Goal: Task Accomplishment & Management: Complete application form

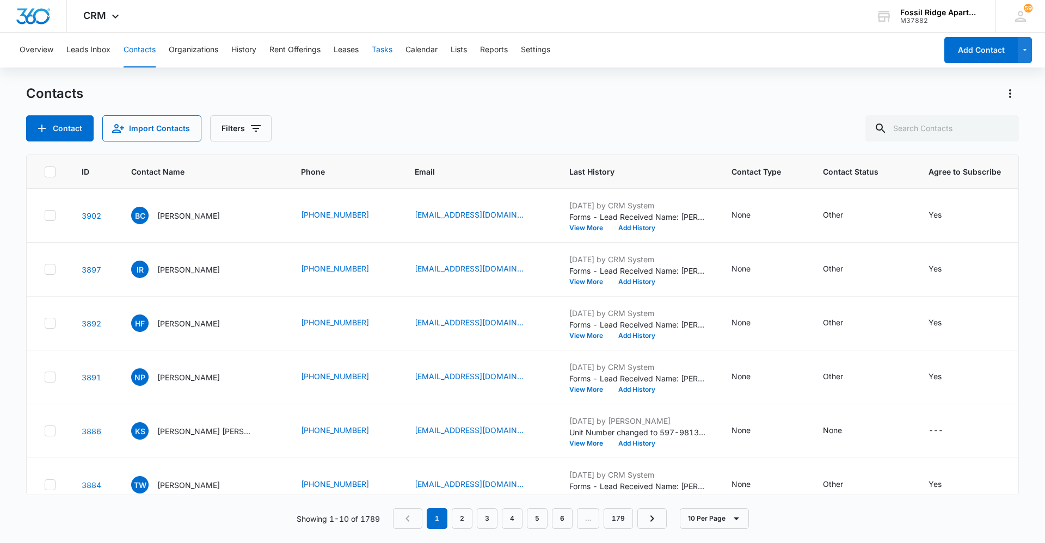
click at [380, 45] on button "Tasks" at bounding box center [382, 50] width 21 height 35
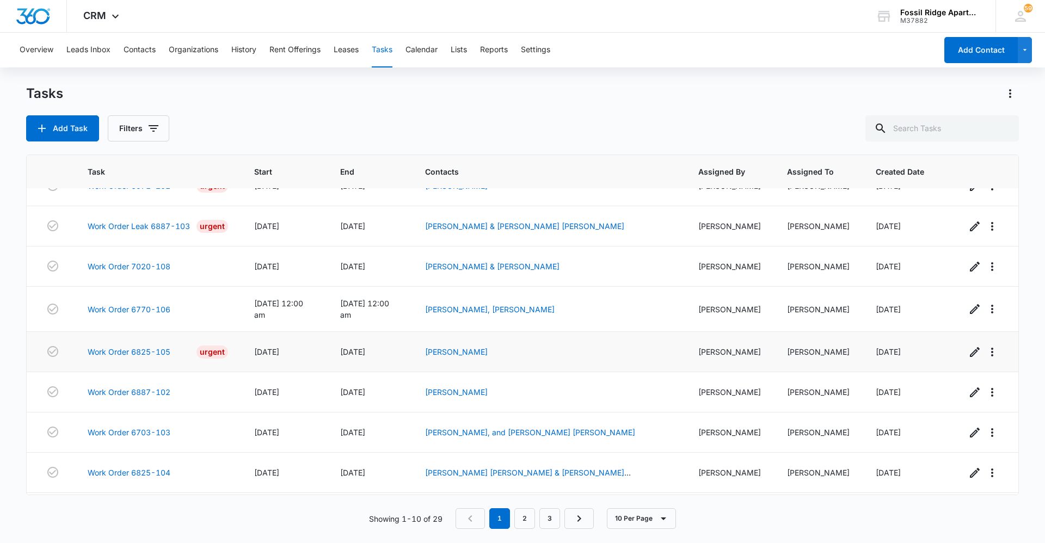
scroll to position [96, 0]
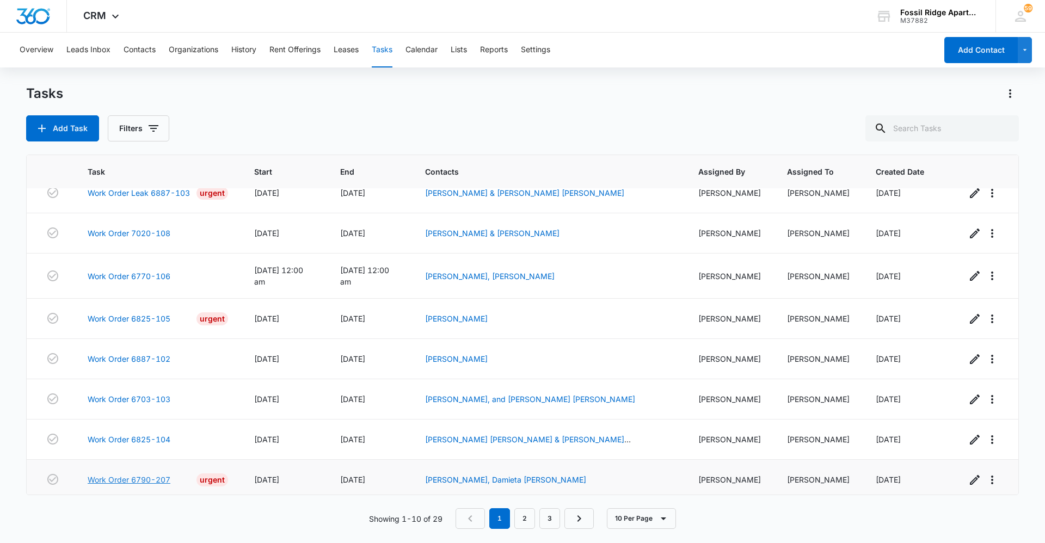
click at [146, 475] on link "Work Order 6790-207" at bounding box center [129, 479] width 83 height 11
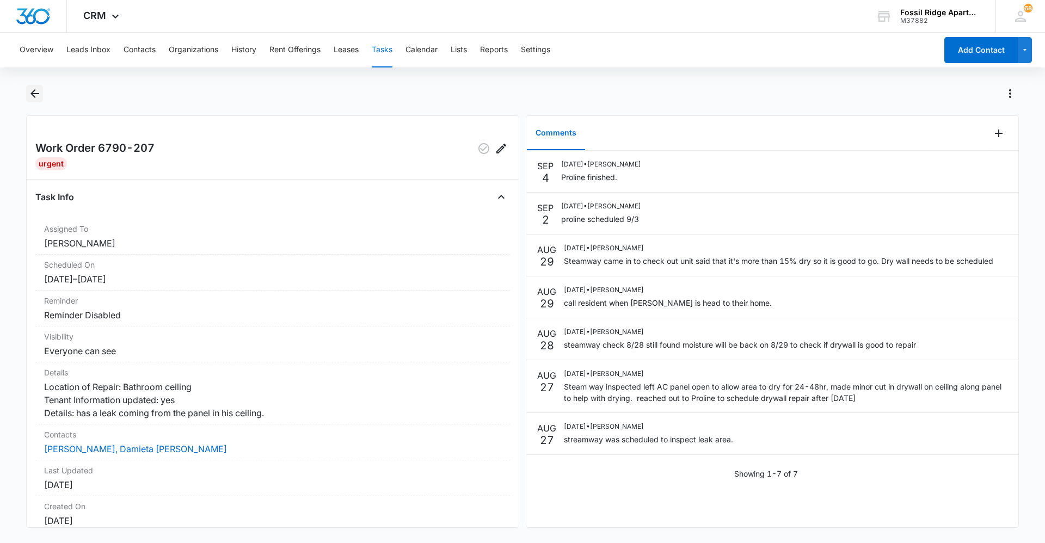
click at [42, 97] on button "Back" at bounding box center [34, 93] width 17 height 17
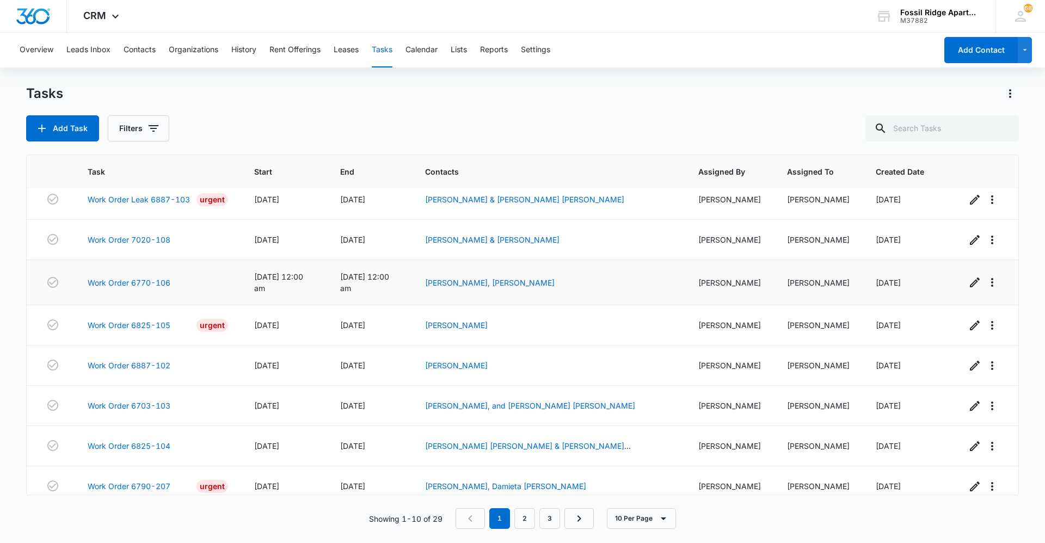
scroll to position [96, 0]
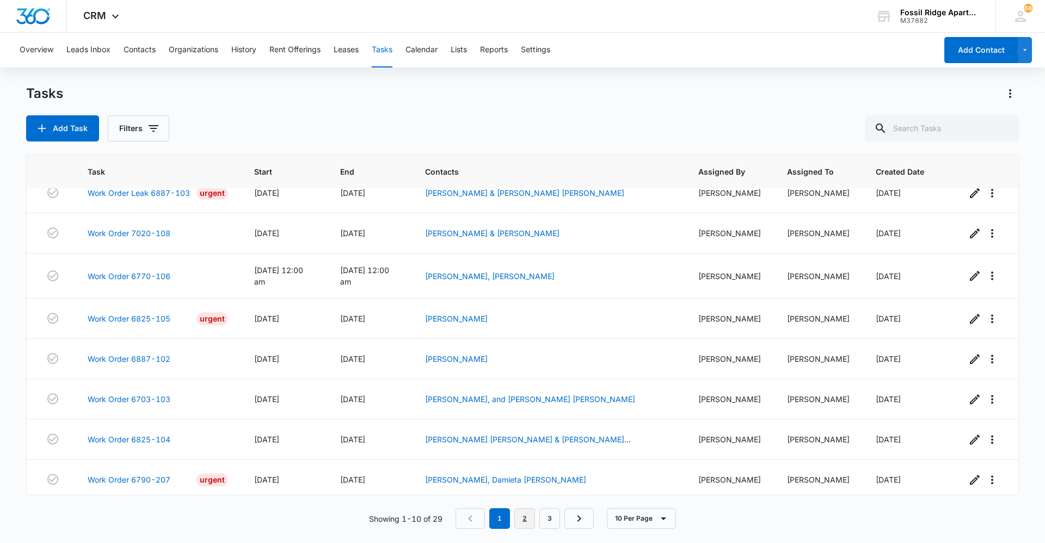
click at [524, 514] on link "2" at bounding box center [524, 518] width 21 height 21
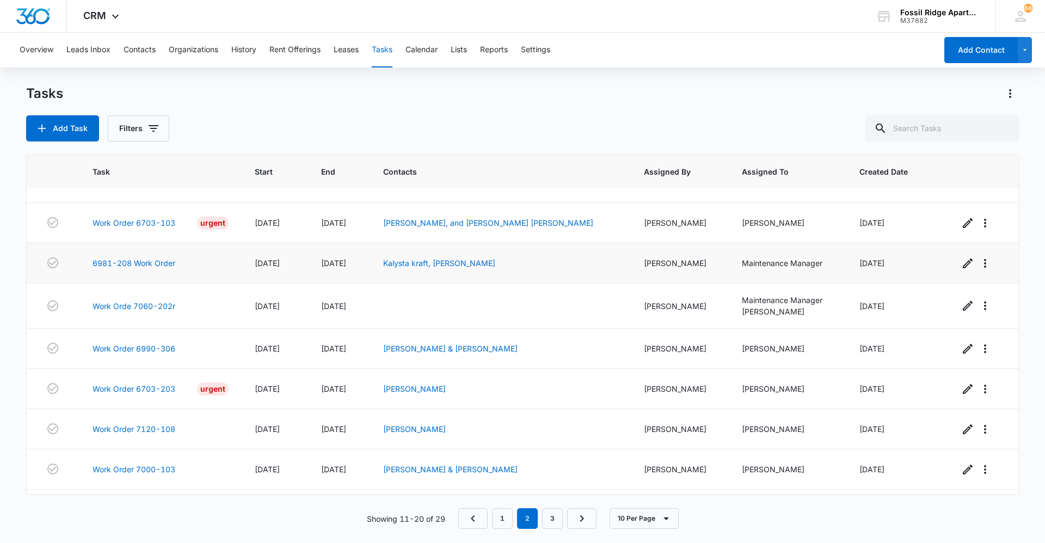
scroll to position [101, 0]
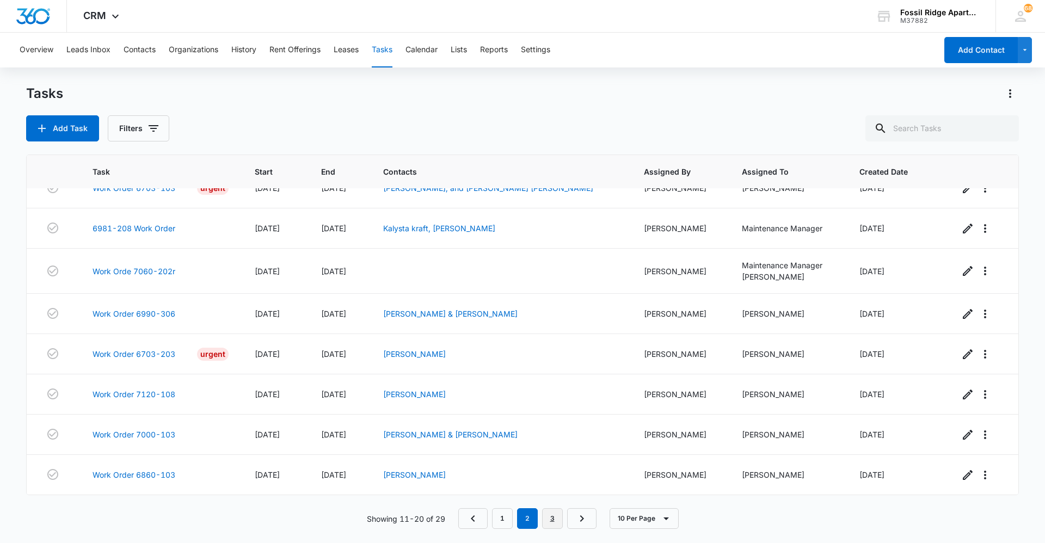
click at [554, 513] on link "3" at bounding box center [552, 518] width 21 height 21
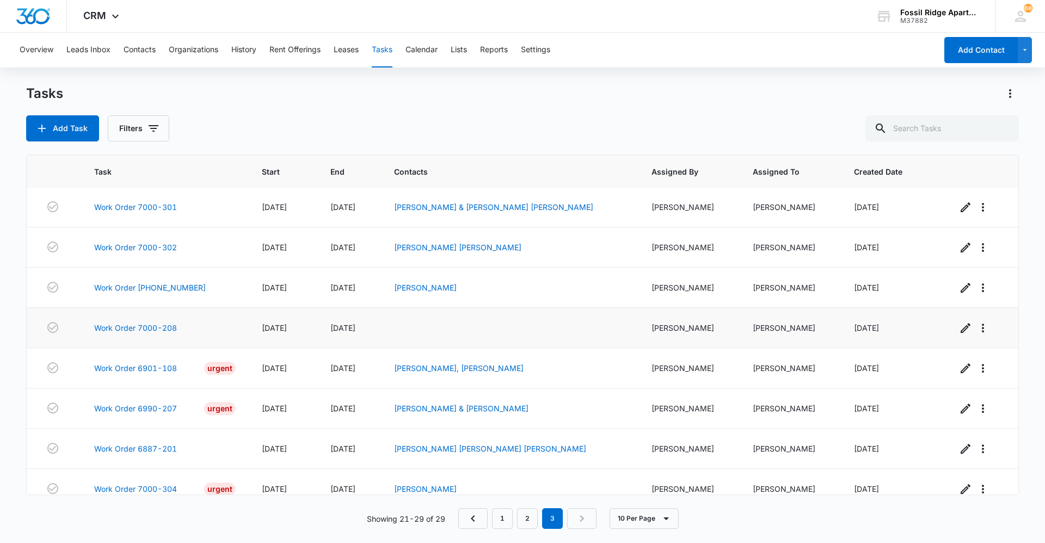
scroll to position [0, 0]
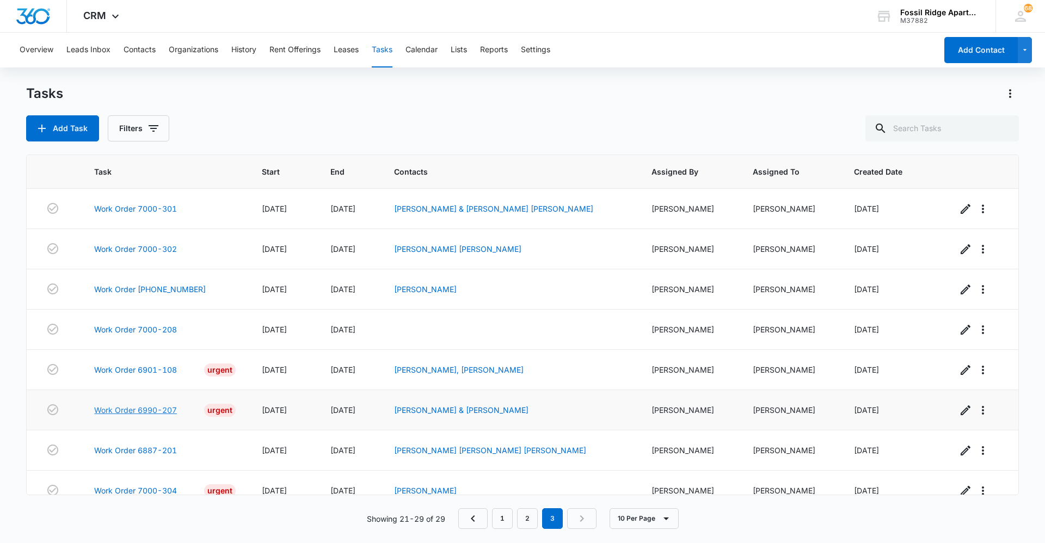
click at [136, 413] on link "Work Order 6990-207" at bounding box center [135, 409] width 83 height 11
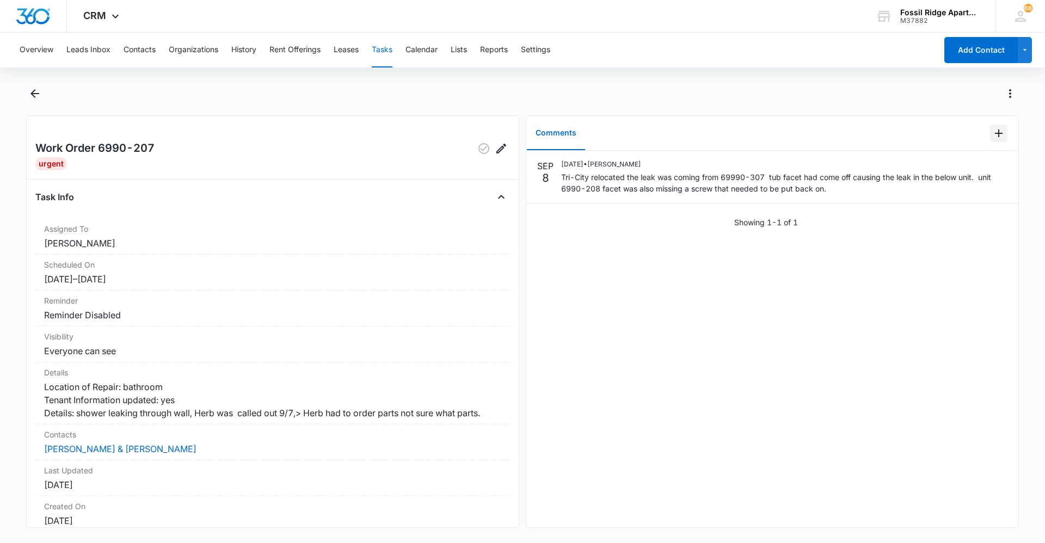
click at [992, 132] on icon "Add Comment" at bounding box center [998, 133] width 13 height 13
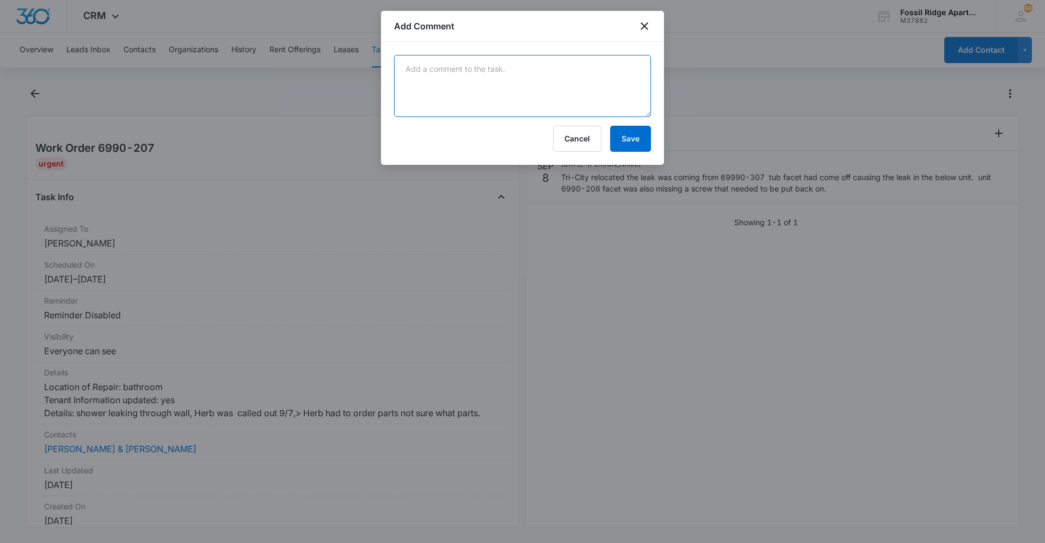
click at [534, 95] on textarea at bounding box center [522, 86] width 257 height 62
click at [475, 72] on textarea "Cartridge" at bounding box center [522, 86] width 257 height 62
type textarea "C"
click at [495, 66] on textarea "dry wall was opened, the cartdege was" at bounding box center [522, 86] width 257 height 62
click at [604, 66] on textarea "dry wall was opened, a piece of the cartdege was" at bounding box center [522, 86] width 257 height 62
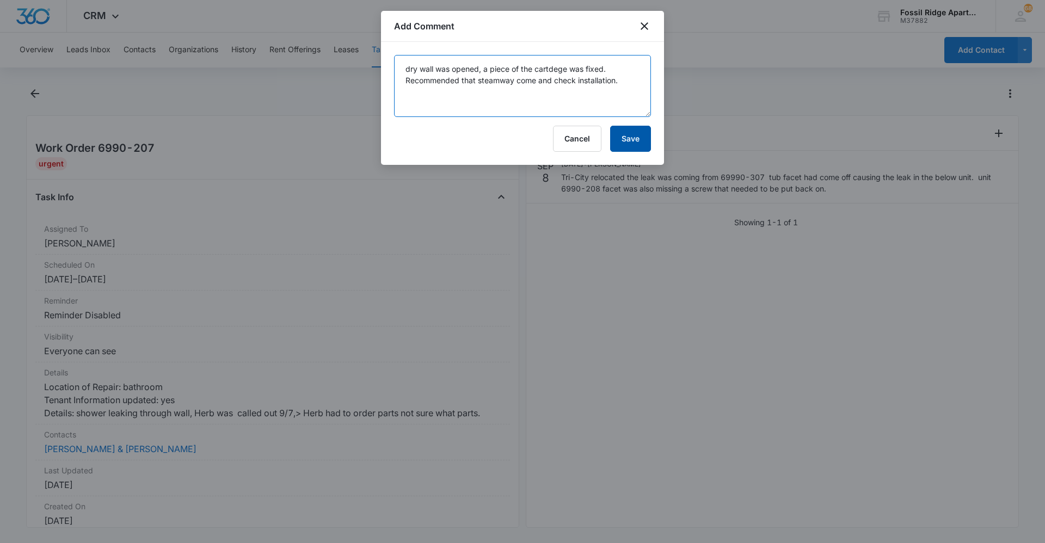
type textarea "dry wall was opened, a piece of the cartdege was fixed. Recommended that steamw…"
click at [627, 139] on button "Save" at bounding box center [630, 139] width 41 height 26
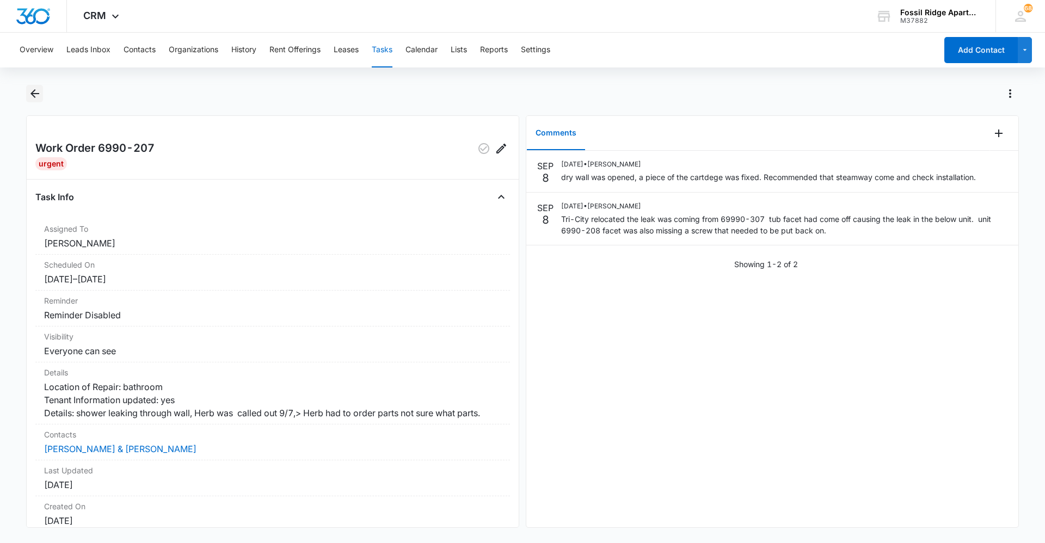
click at [41, 95] on button "Back" at bounding box center [34, 93] width 17 height 17
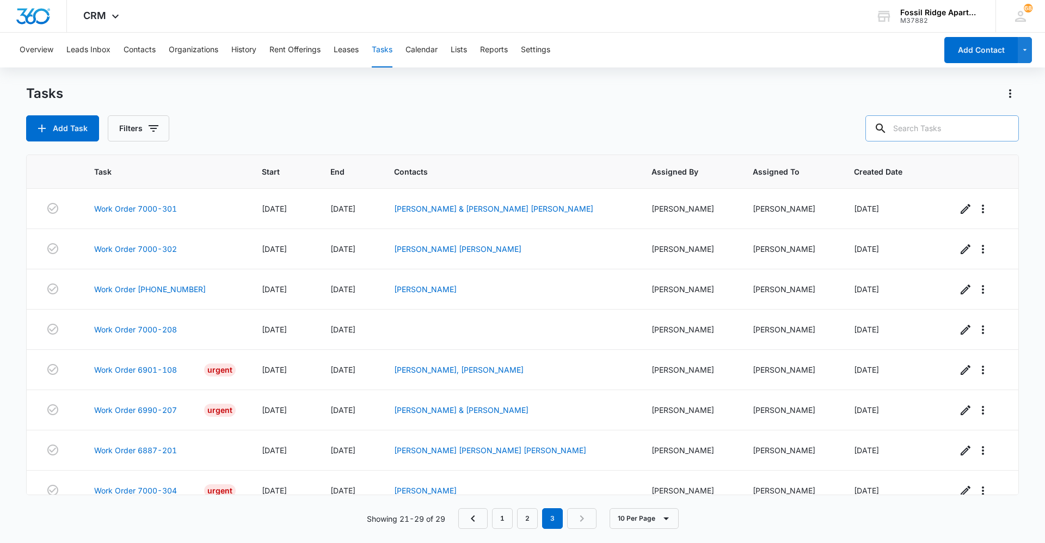
click at [938, 127] on input "text" at bounding box center [941, 128] width 153 height 26
type input "990307"
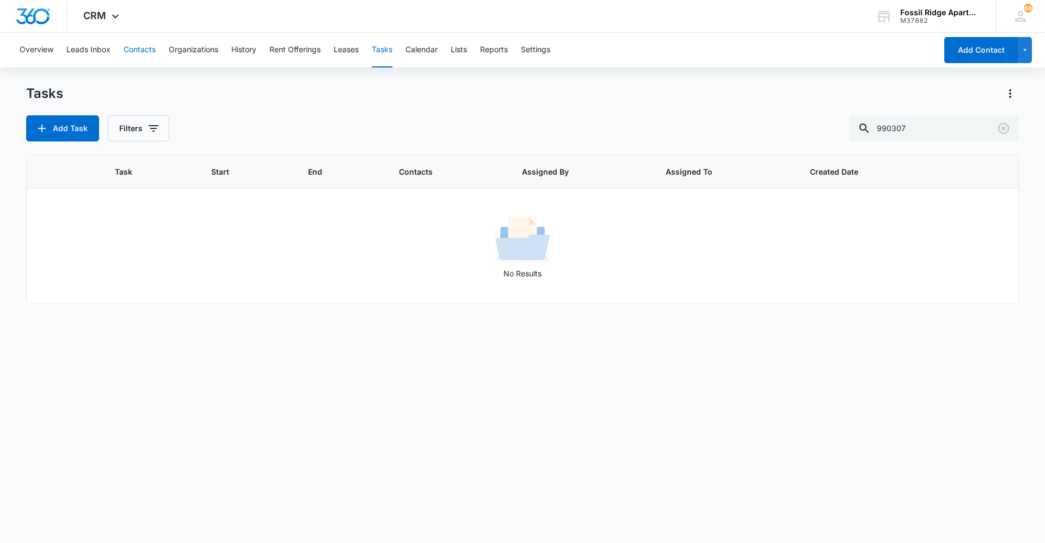
click at [139, 44] on button "Contacts" at bounding box center [140, 50] width 32 height 35
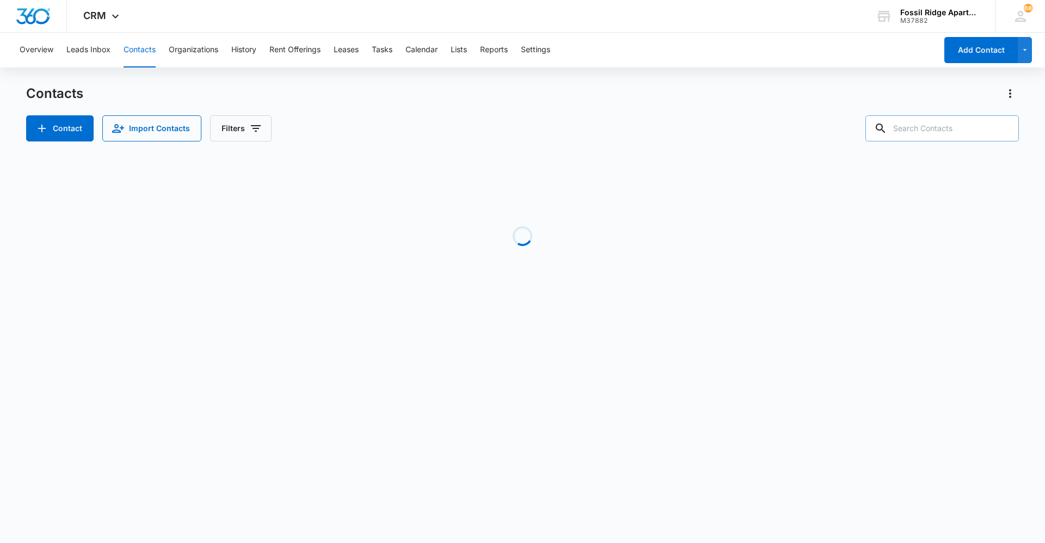
click at [949, 135] on input "text" at bounding box center [941, 128] width 153 height 26
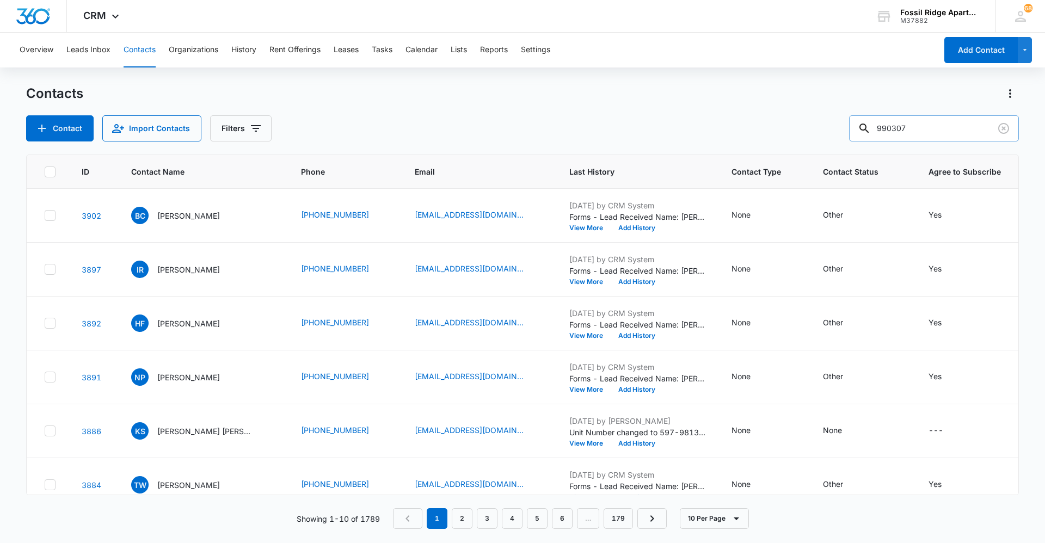
type input "990307"
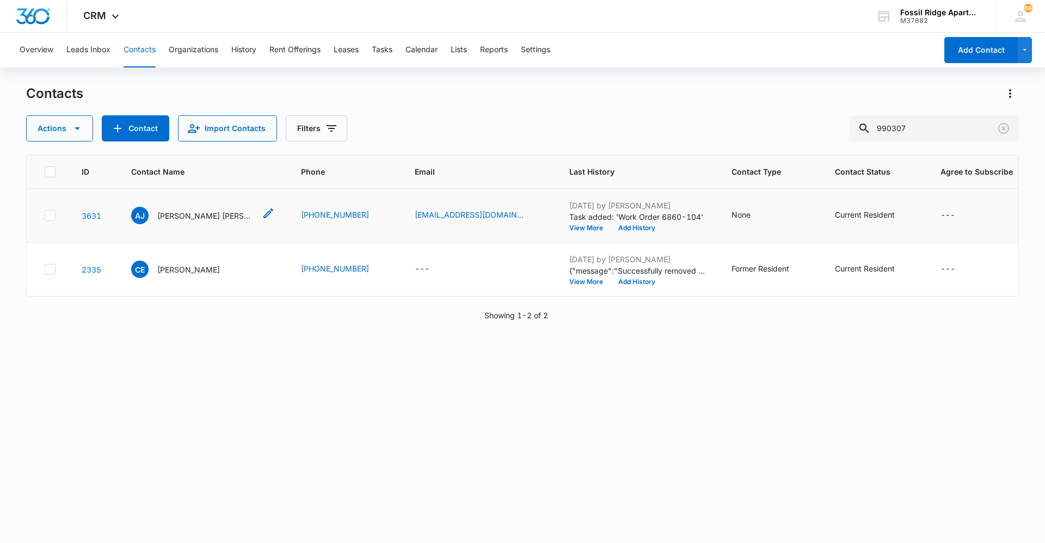
click at [212, 214] on p "[PERSON_NAME] [PERSON_NAME] & [PERSON_NAME]" at bounding box center [206, 215] width 98 height 11
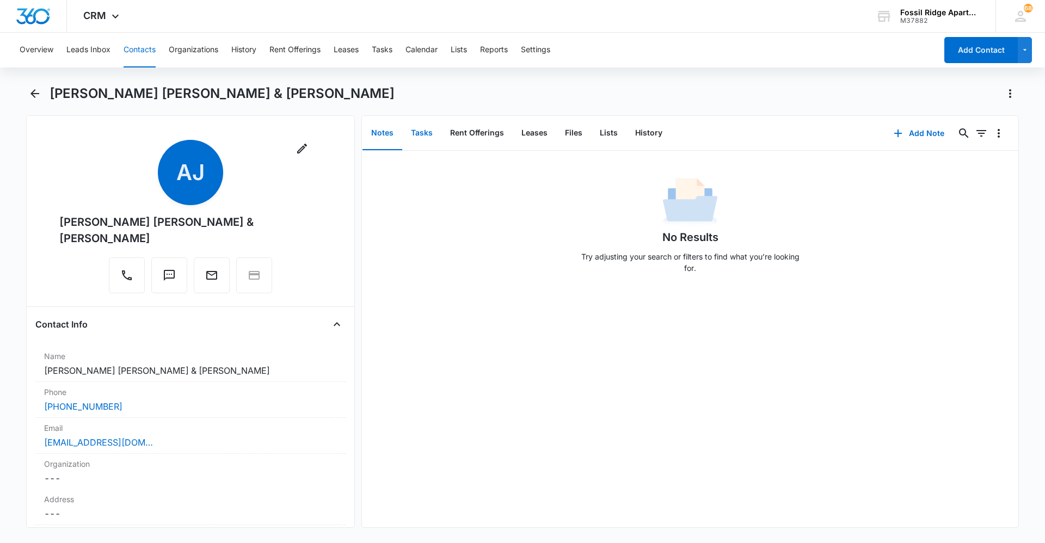
click at [428, 126] on button "Tasks" at bounding box center [421, 133] width 39 height 34
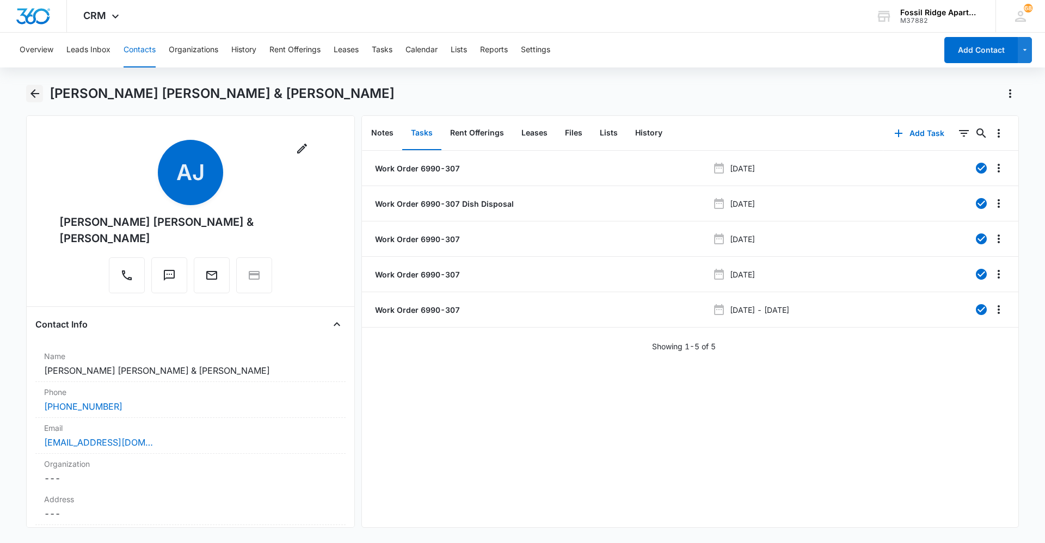
click at [29, 92] on icon "Back" at bounding box center [34, 93] width 13 height 13
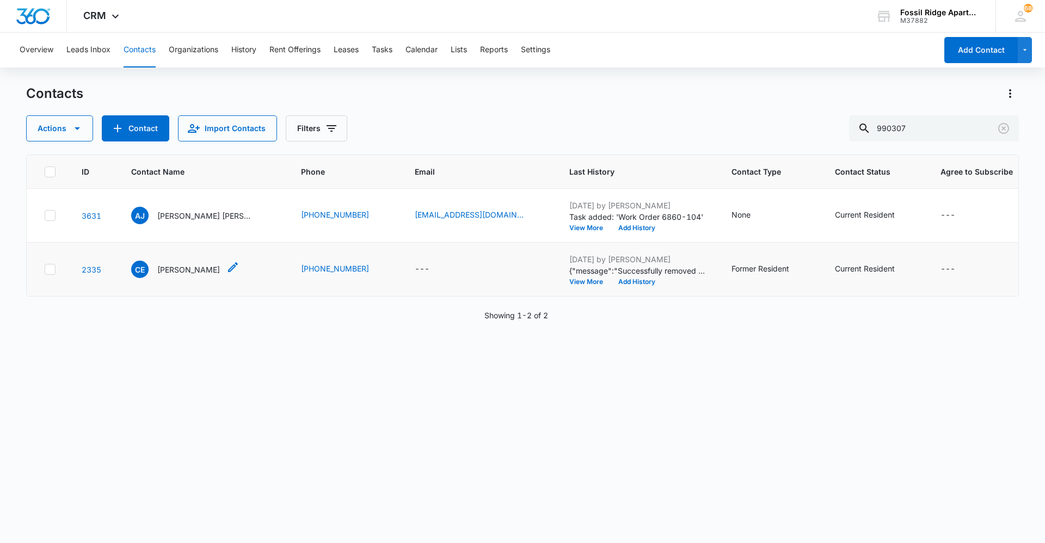
click at [216, 272] on p "[PERSON_NAME]" at bounding box center [188, 269] width 63 height 11
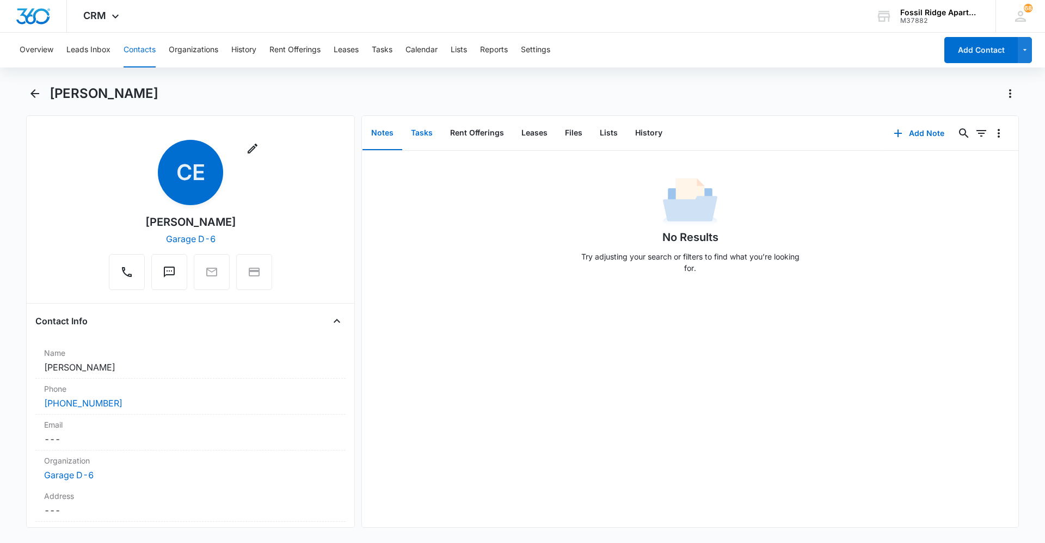
click at [419, 136] on button "Tasks" at bounding box center [421, 133] width 39 height 34
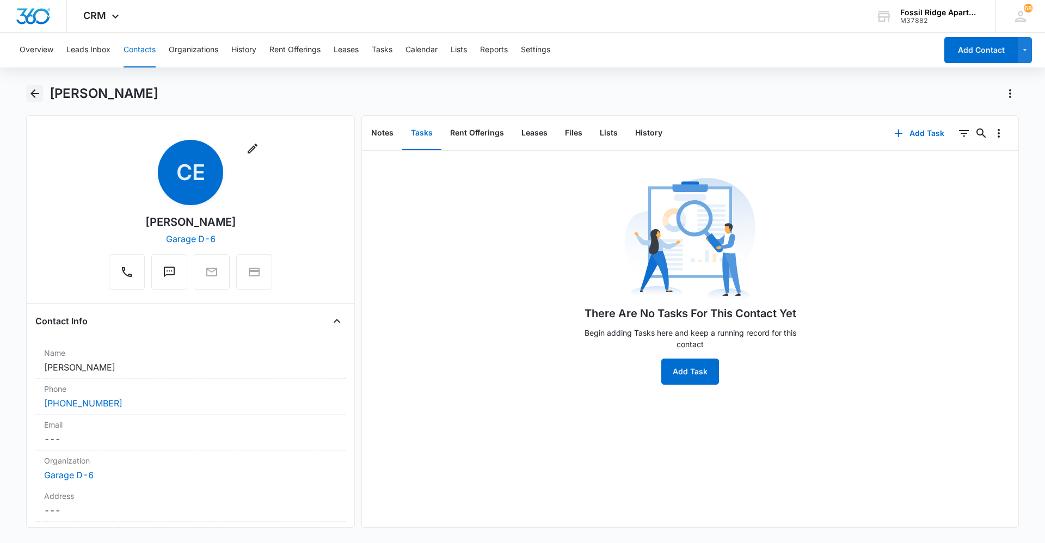
click at [34, 96] on icon "Back" at bounding box center [34, 93] width 9 height 9
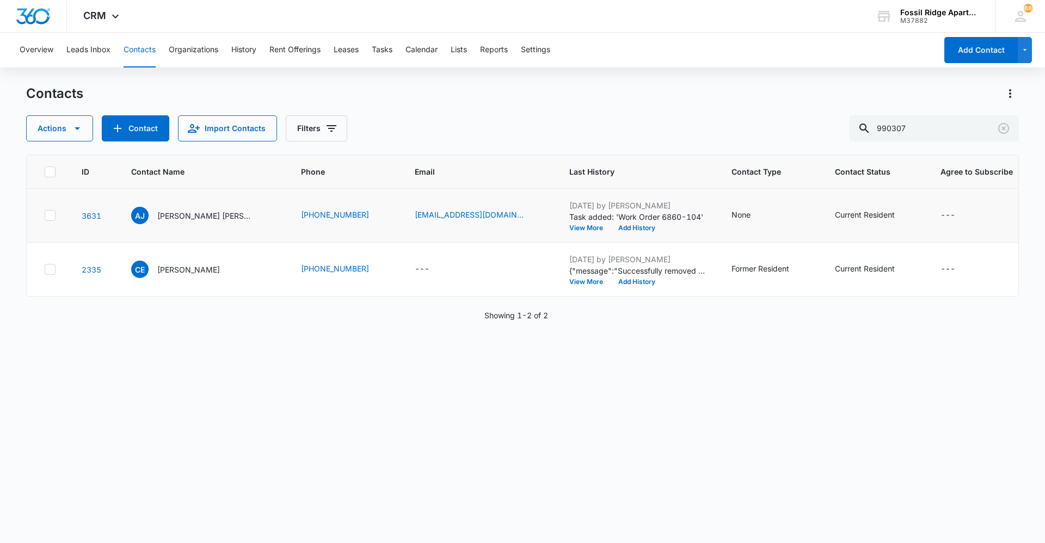
click at [213, 214] on p "[PERSON_NAME] [PERSON_NAME] & [PERSON_NAME]" at bounding box center [206, 215] width 98 height 11
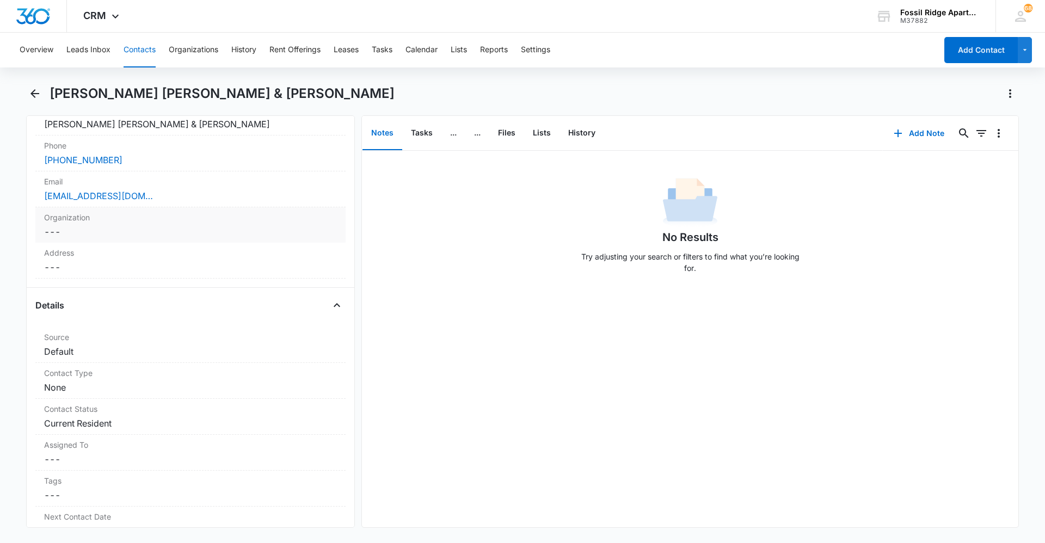
scroll to position [272, 0]
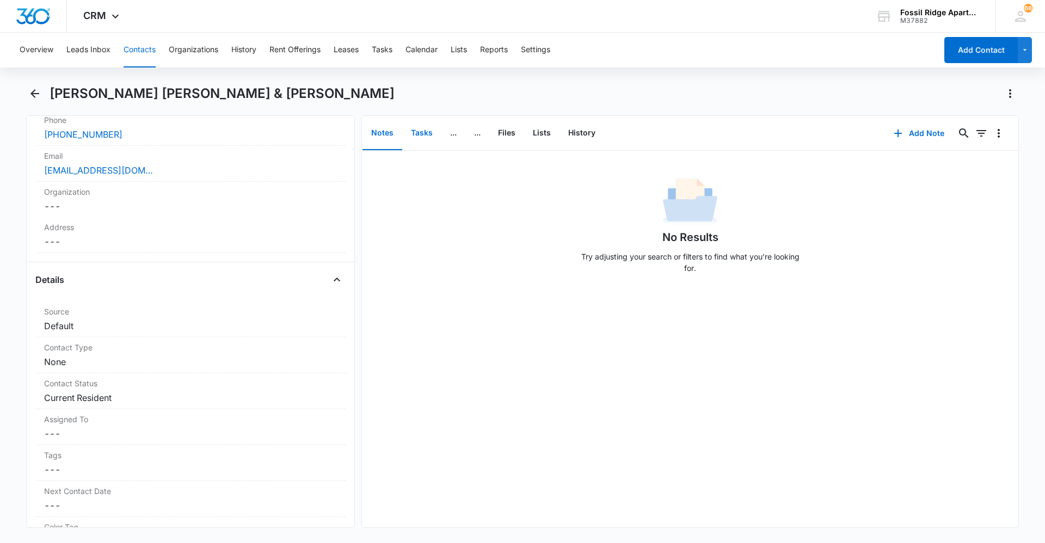
click at [410, 133] on button "Tasks" at bounding box center [421, 133] width 39 height 34
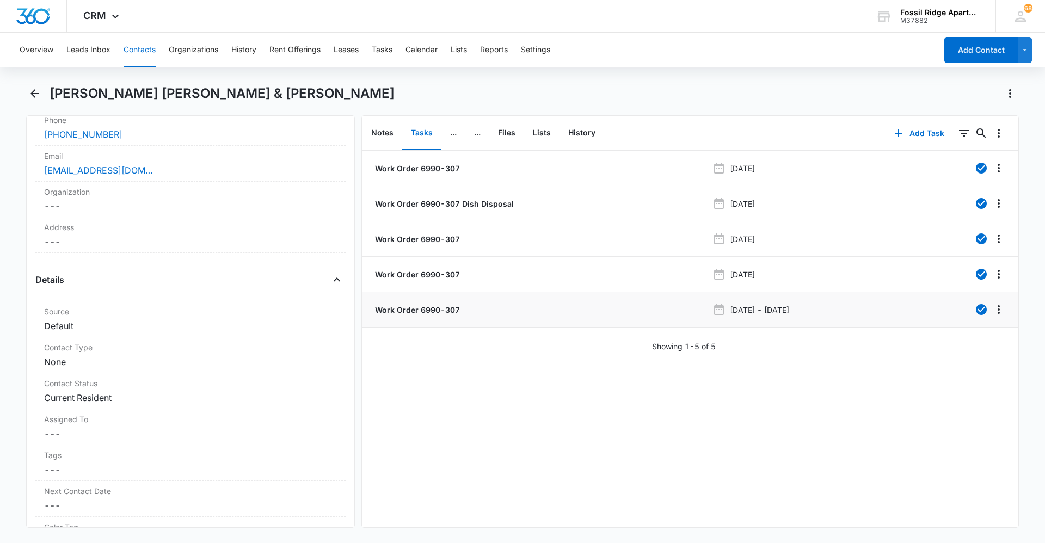
click at [450, 305] on p "Work Order 6990-307" at bounding box center [416, 309] width 87 height 11
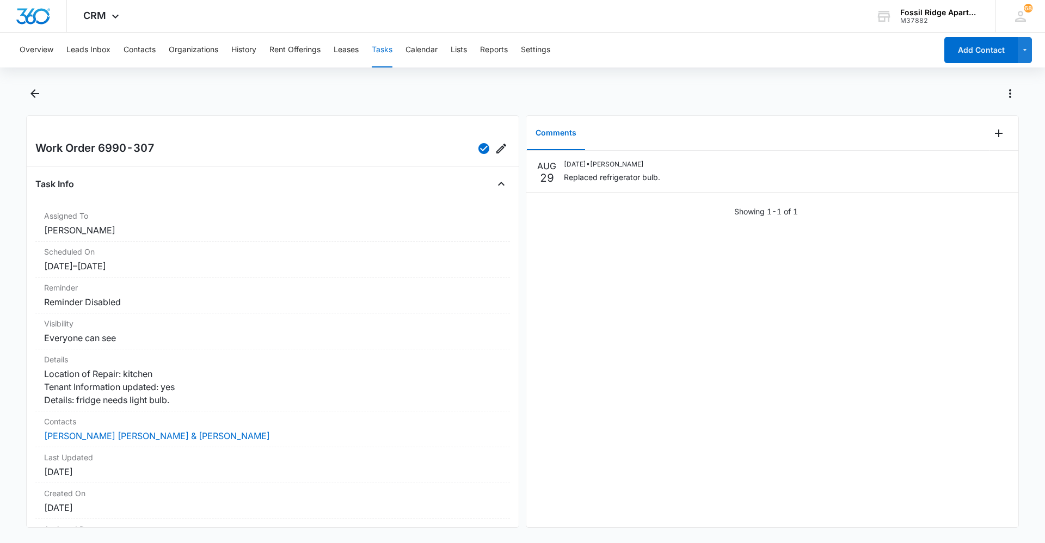
click at [45, 95] on div at bounding box center [522, 100] width 993 height 30
click at [27, 95] on button "Back" at bounding box center [34, 93] width 17 height 17
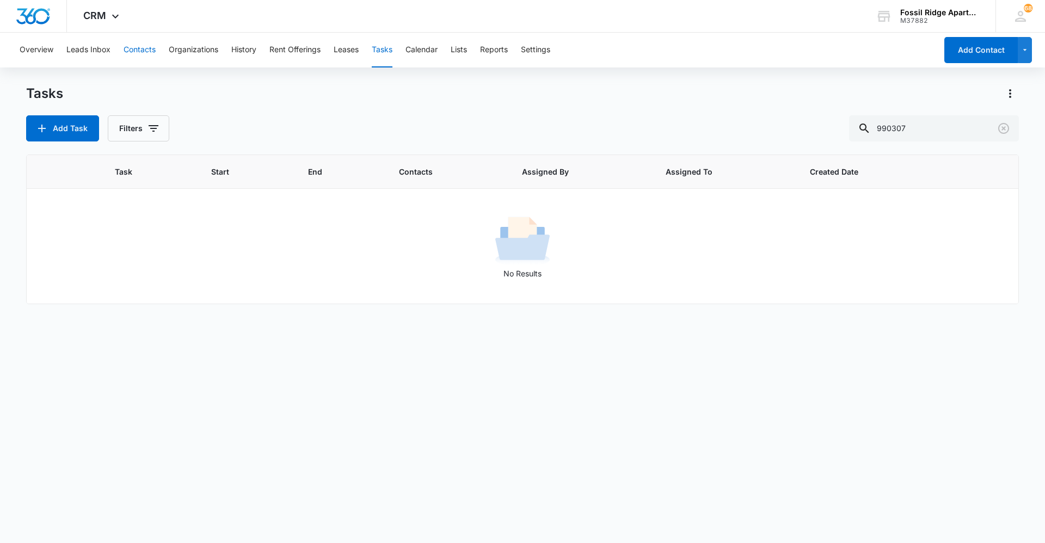
click at [140, 53] on button "Contacts" at bounding box center [140, 50] width 32 height 35
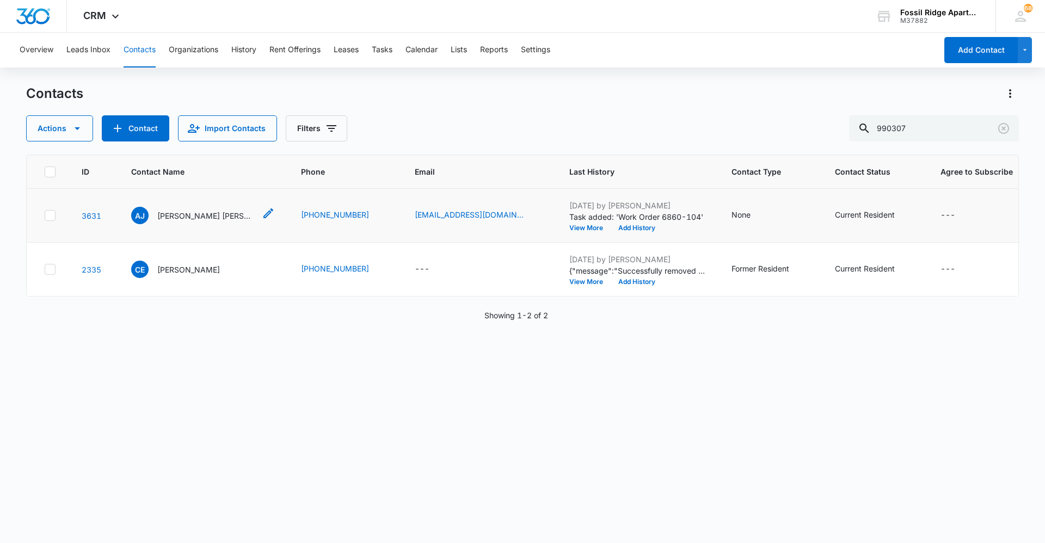
click at [198, 219] on p "[PERSON_NAME] [PERSON_NAME] & [PERSON_NAME]" at bounding box center [206, 215] width 98 height 11
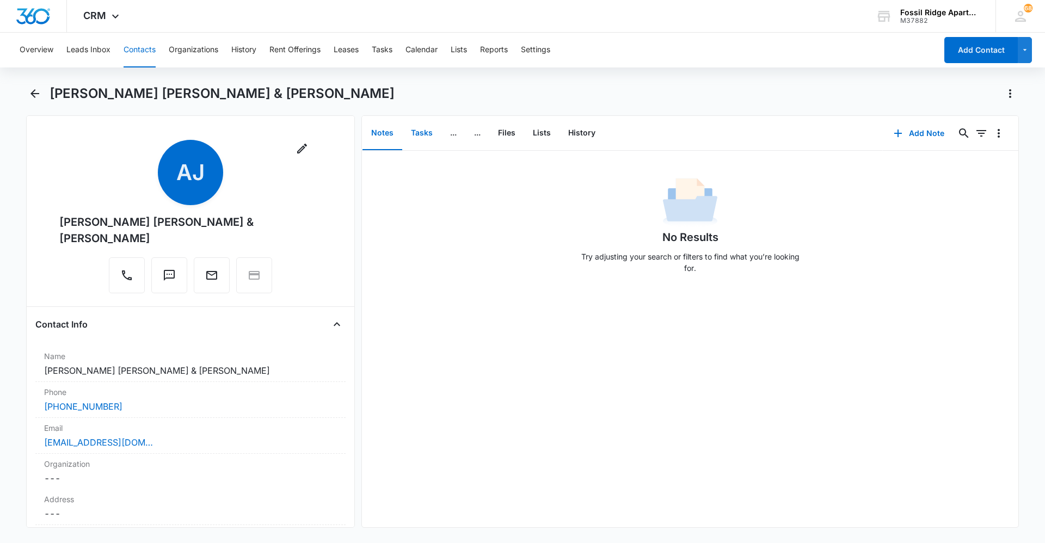
click at [417, 127] on button "Tasks" at bounding box center [421, 133] width 39 height 34
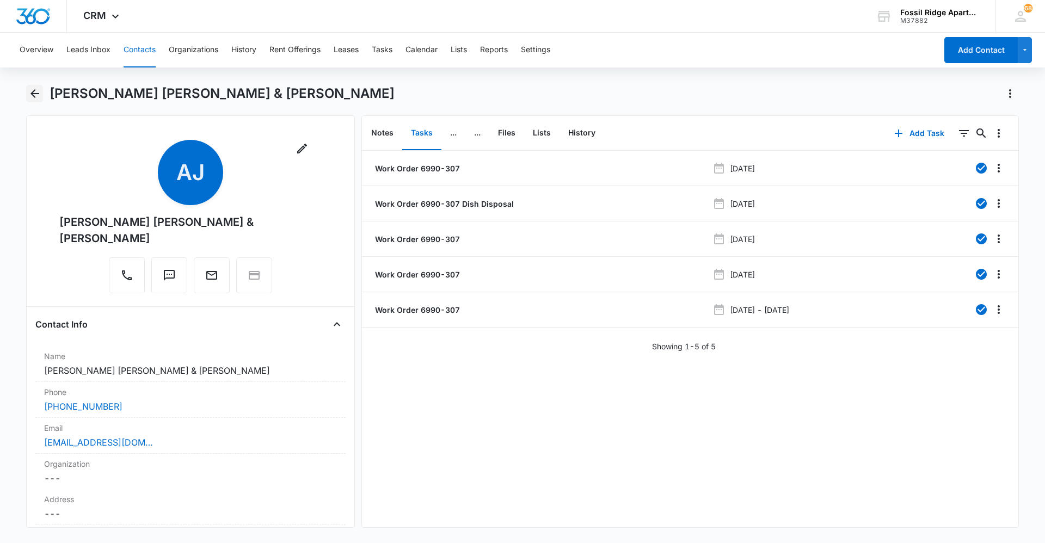
click at [32, 91] on icon "Back" at bounding box center [34, 93] width 13 height 13
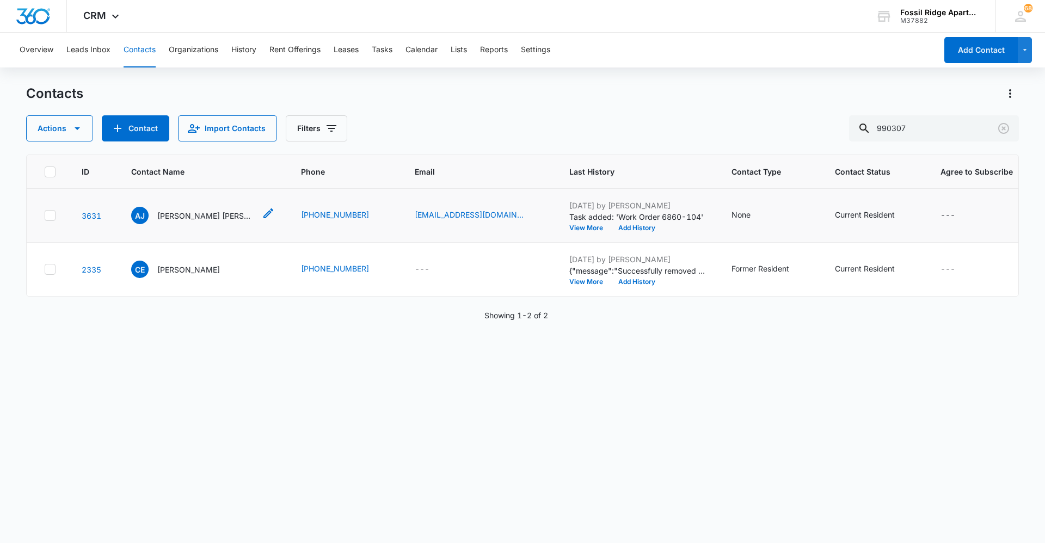
click at [181, 211] on p "[PERSON_NAME] [PERSON_NAME] & [PERSON_NAME]" at bounding box center [206, 215] width 98 height 11
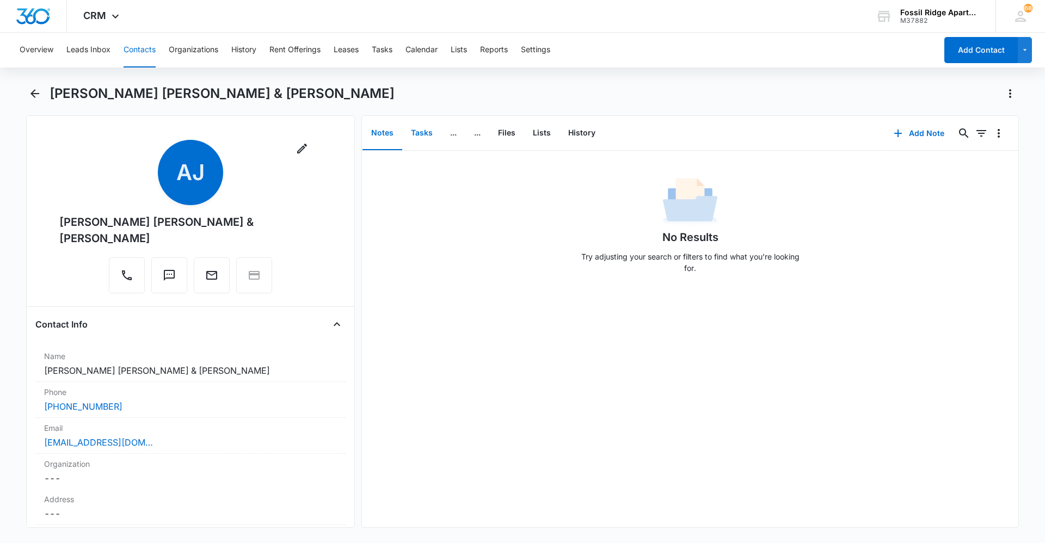
click at [429, 130] on button "Tasks" at bounding box center [421, 133] width 39 height 34
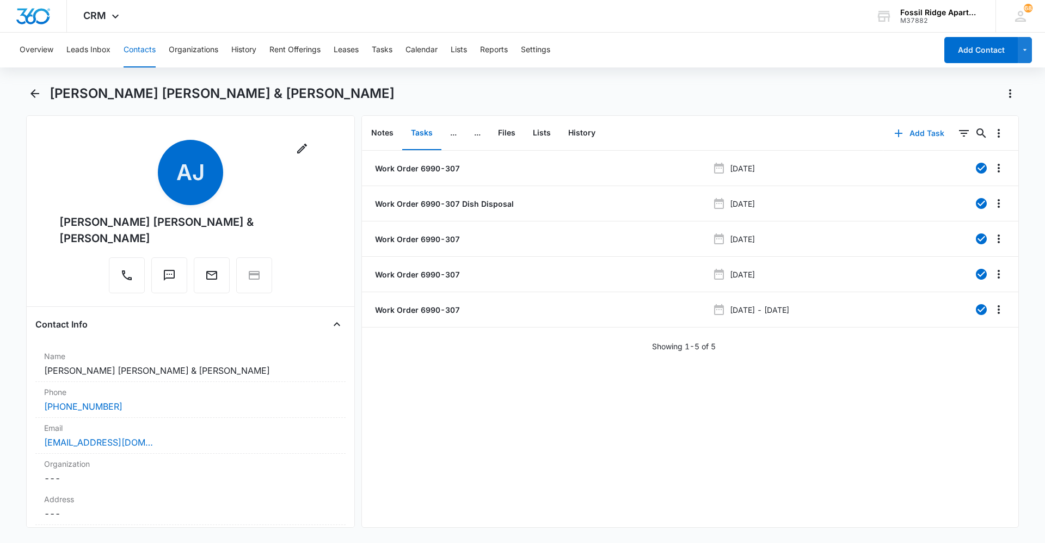
click at [902, 132] on button "Add Task" at bounding box center [919, 133] width 72 height 26
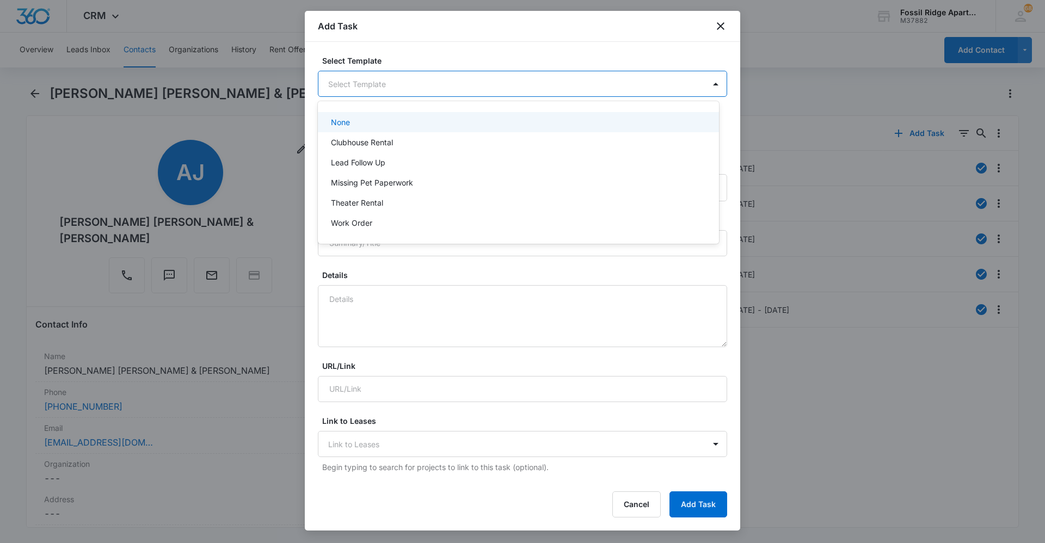
click at [367, 85] on body "CRM Apps Reputation Websites Forms CRM Email Social Content Ads Intelligence Fi…" at bounding box center [522, 271] width 1045 height 543
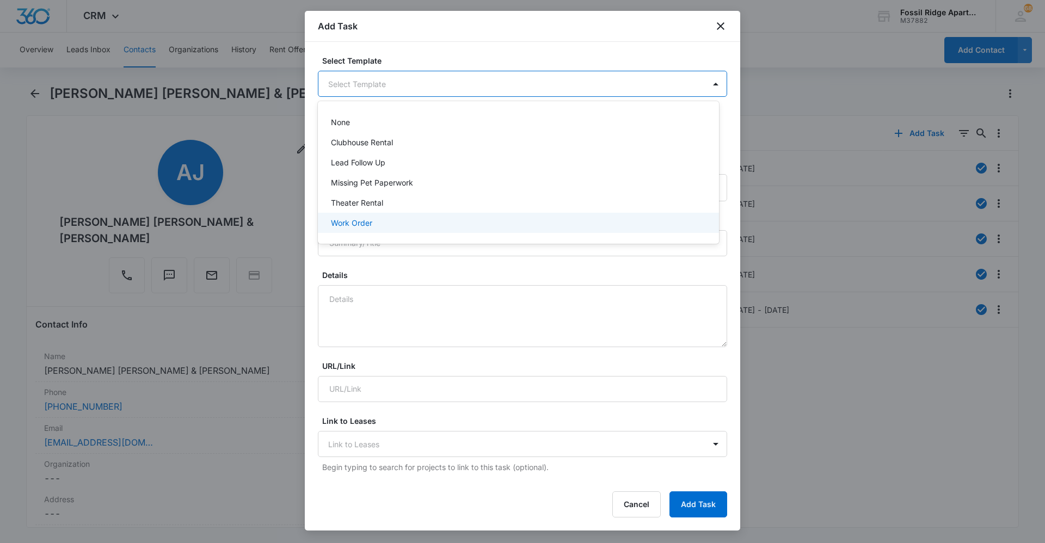
click at [388, 225] on div "Work Order" at bounding box center [517, 222] width 373 height 11
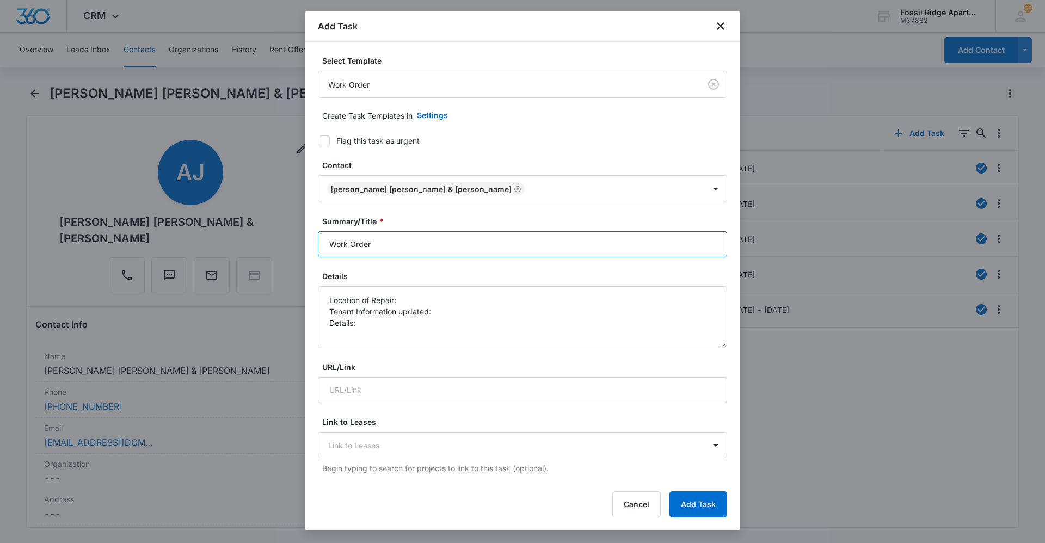
click at [386, 239] on input "Work Order" at bounding box center [522, 244] width 409 height 26
type input "Work Order 6990-307"
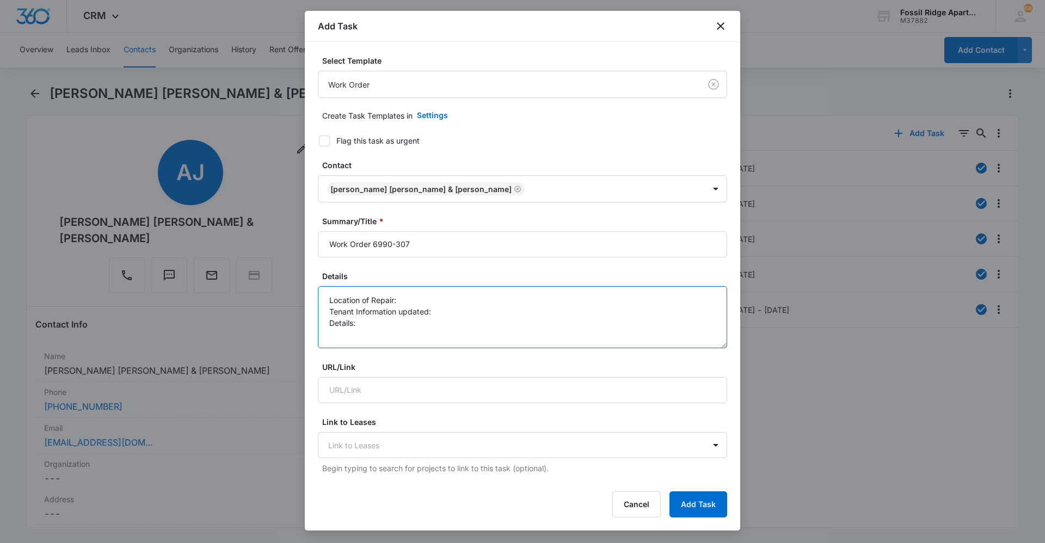
click at [400, 300] on textarea "Location of Repair: Tenant Information updated: Details:" at bounding box center [522, 317] width 409 height 62
click at [439, 311] on textarea "Location of Repair: Master Bathroom Tenant Information updated: Details:" at bounding box center [522, 317] width 409 height 62
click at [377, 320] on textarea "Location of Repair: Master Bathroom Tenant Information updated: yes Details:" at bounding box center [522, 317] width 409 height 62
paste textarea "cartridge"
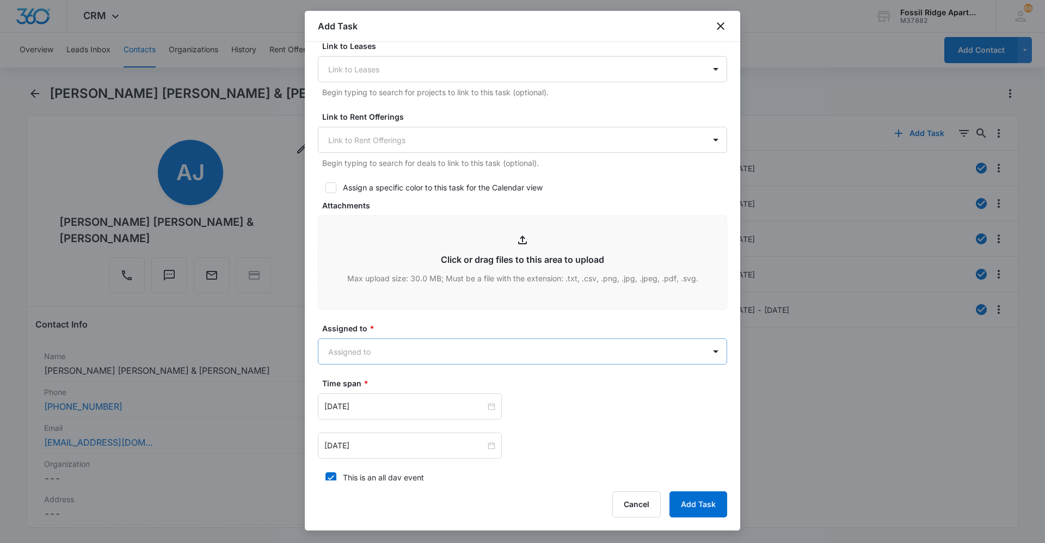
scroll to position [381, 0]
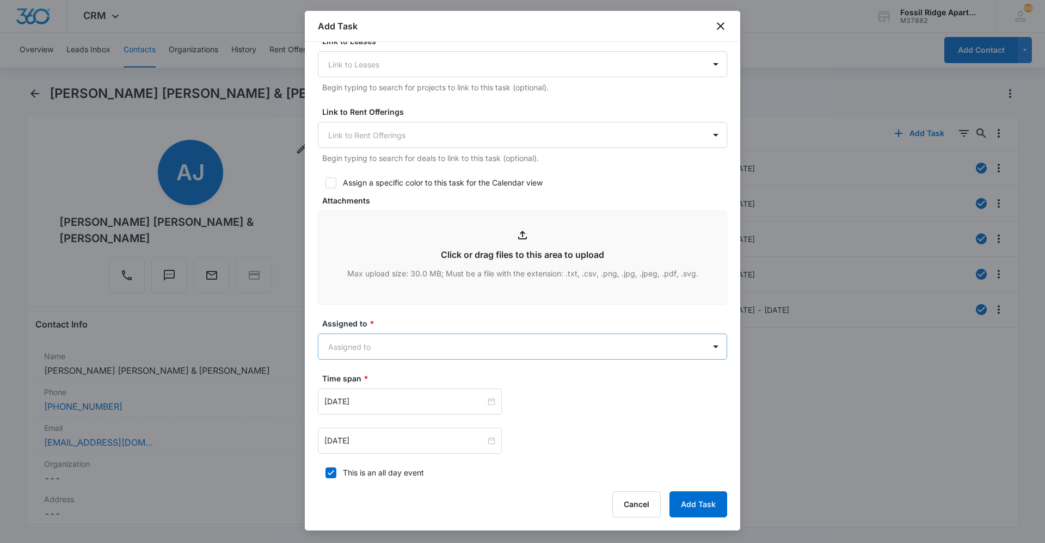
type textarea "Location of Repair: Master Bathroom Tenant Information updated: yes Details: Ch…"
click at [428, 347] on body "CRM Apps Reputation Websites Forms CRM Email Social Content Ads Intelligence Fi…" at bounding box center [522, 271] width 1045 height 543
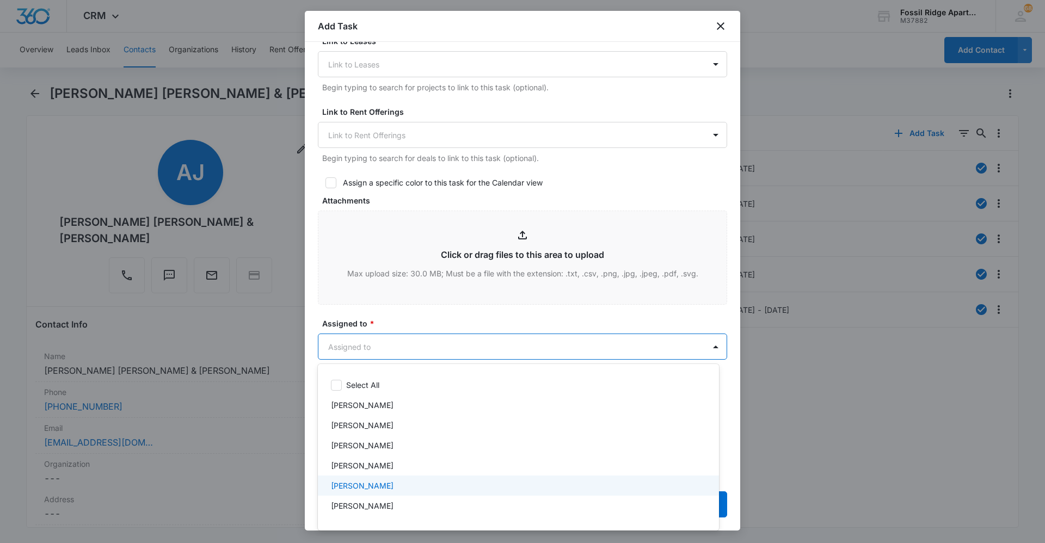
drag, startPoint x: 400, startPoint y: 482, endPoint x: 400, endPoint y: 407, distance: 75.7
click at [400, 483] on div "[PERSON_NAME]" at bounding box center [517, 485] width 373 height 11
click at [395, 324] on div at bounding box center [522, 271] width 1045 height 543
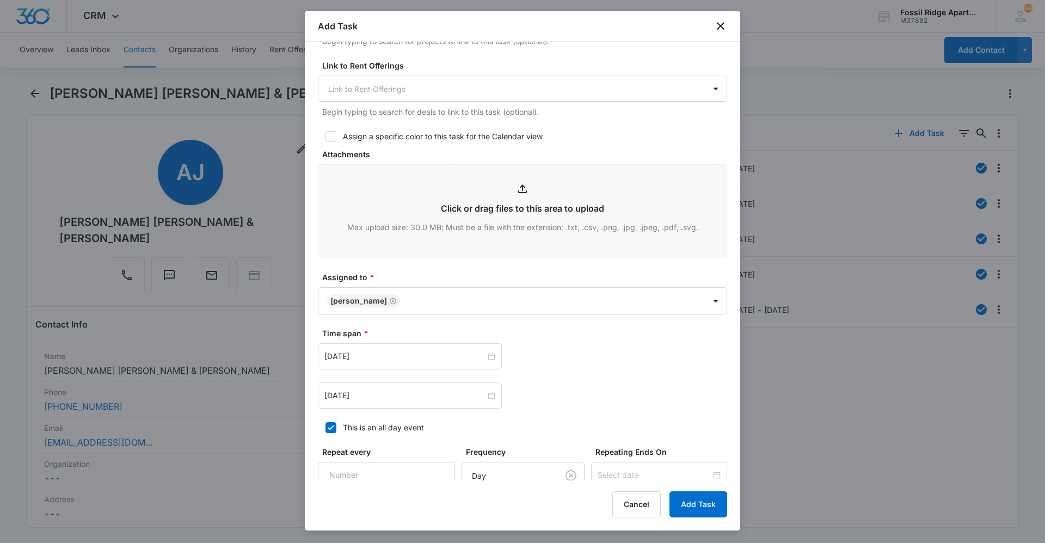
scroll to position [490, 0]
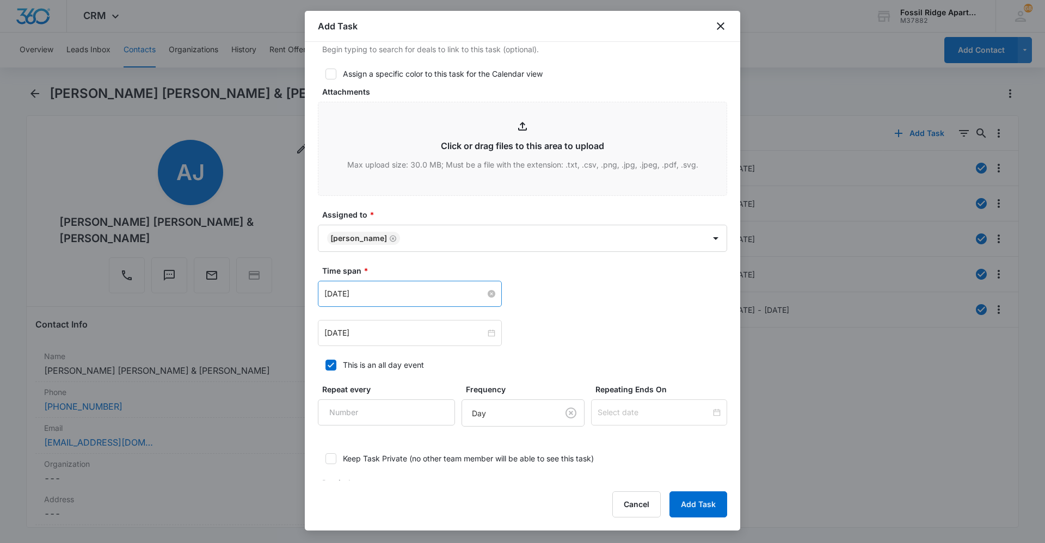
click at [488, 289] on div "[DATE]" at bounding box center [409, 294] width 171 height 12
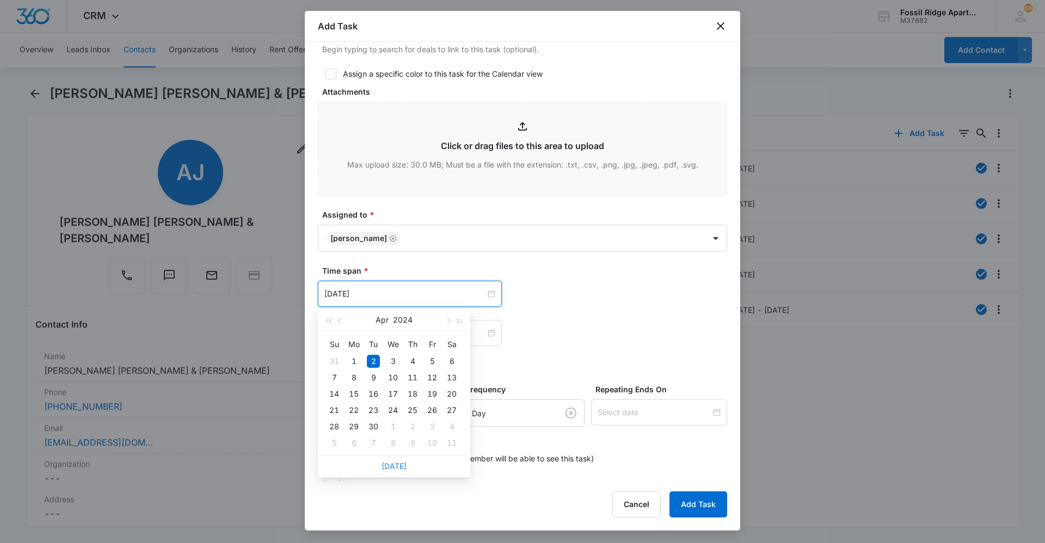
click at [398, 467] on link "[DATE]" at bounding box center [394, 466] width 25 height 9
type input "[DATE]"
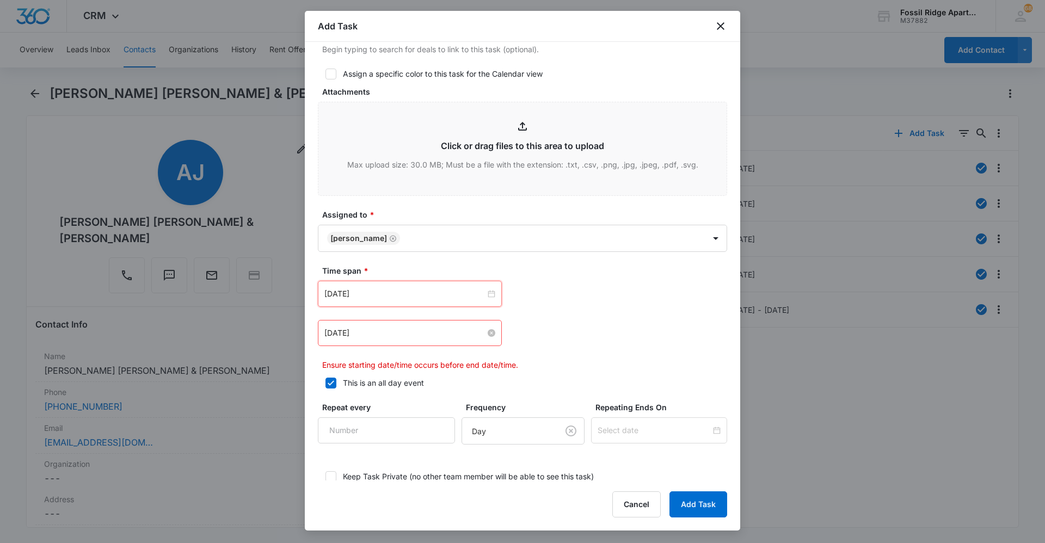
click at [463, 330] on input "[DATE]" at bounding box center [404, 333] width 161 height 12
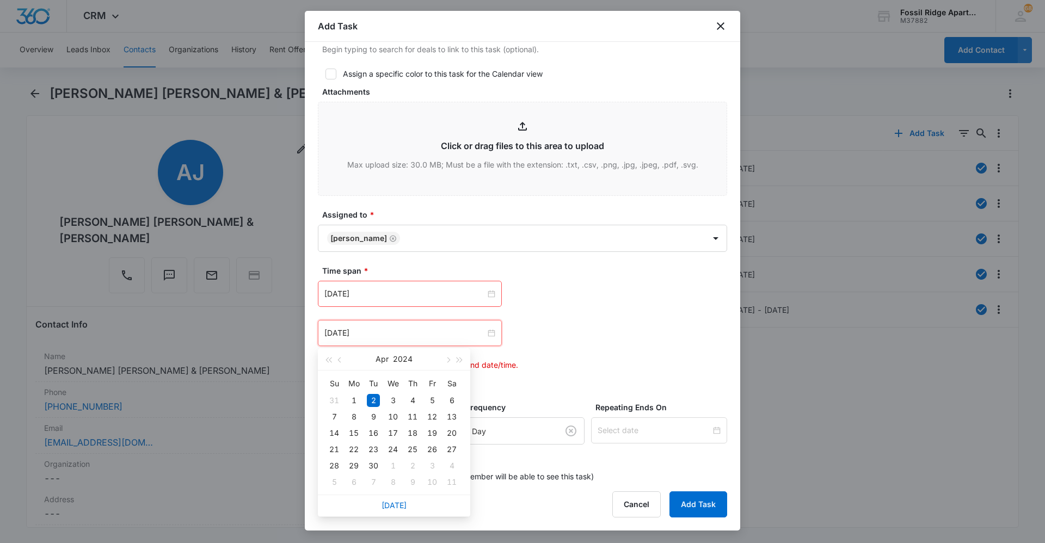
drag, startPoint x: 402, startPoint y: 507, endPoint x: 405, endPoint y: 498, distance: 9.3
click at [401, 507] on link "[DATE]" at bounding box center [394, 505] width 25 height 9
type input "[DATE]"
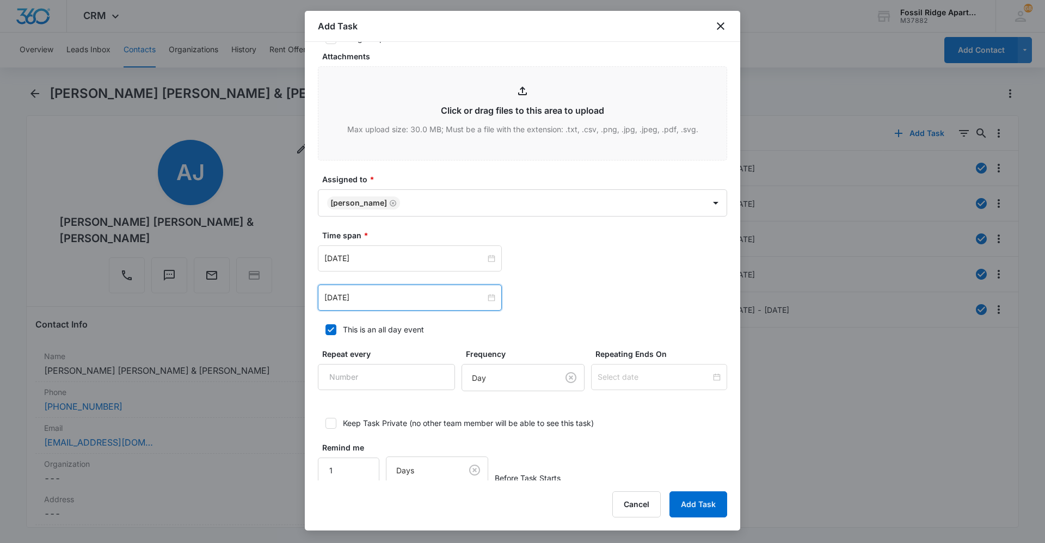
scroll to position [542, 0]
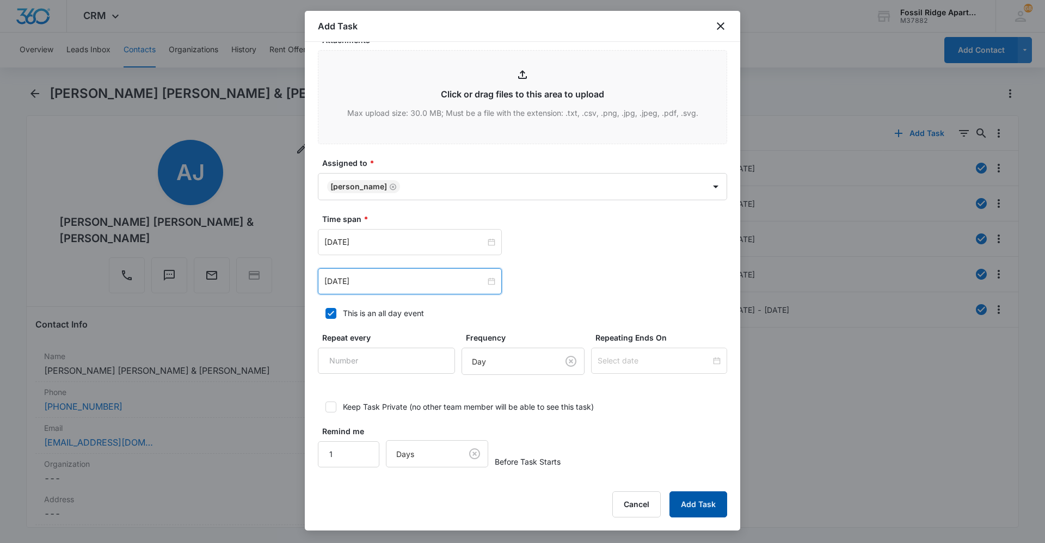
click at [686, 508] on button "Add Task" at bounding box center [699, 505] width 58 height 26
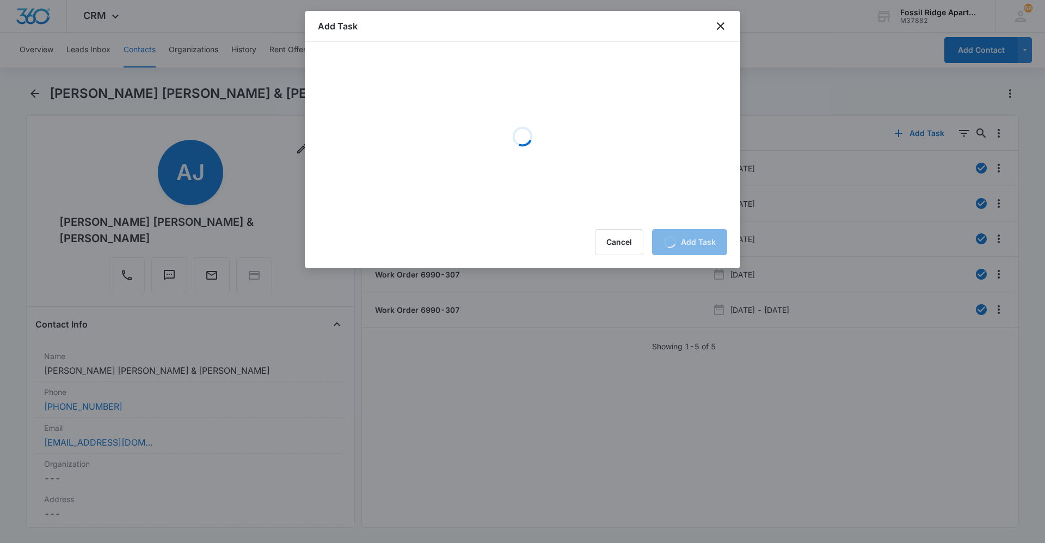
scroll to position [0, 0]
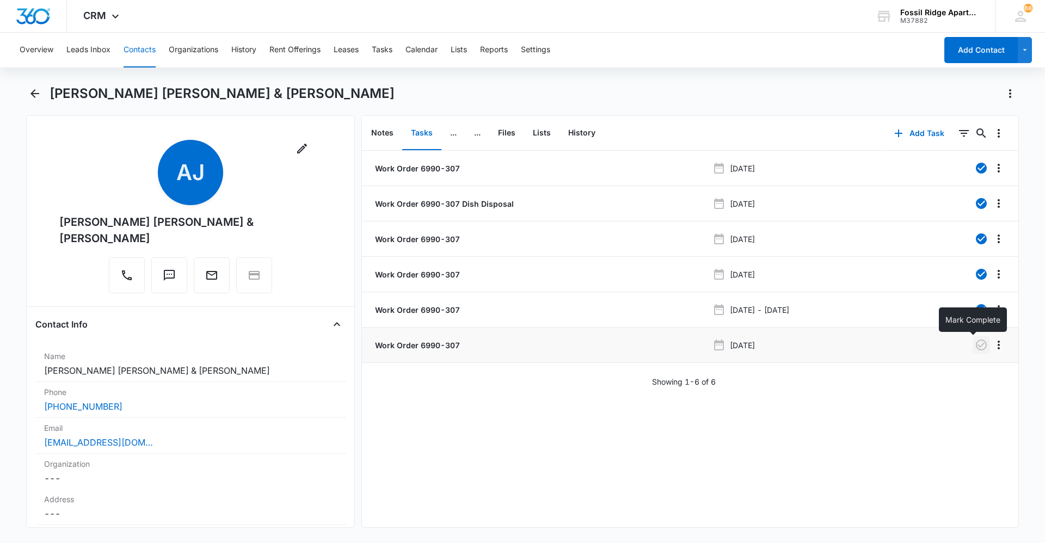
click at [975, 345] on icon "button" at bounding box center [981, 345] width 13 height 13
click at [28, 93] on icon "Back" at bounding box center [34, 93] width 13 height 13
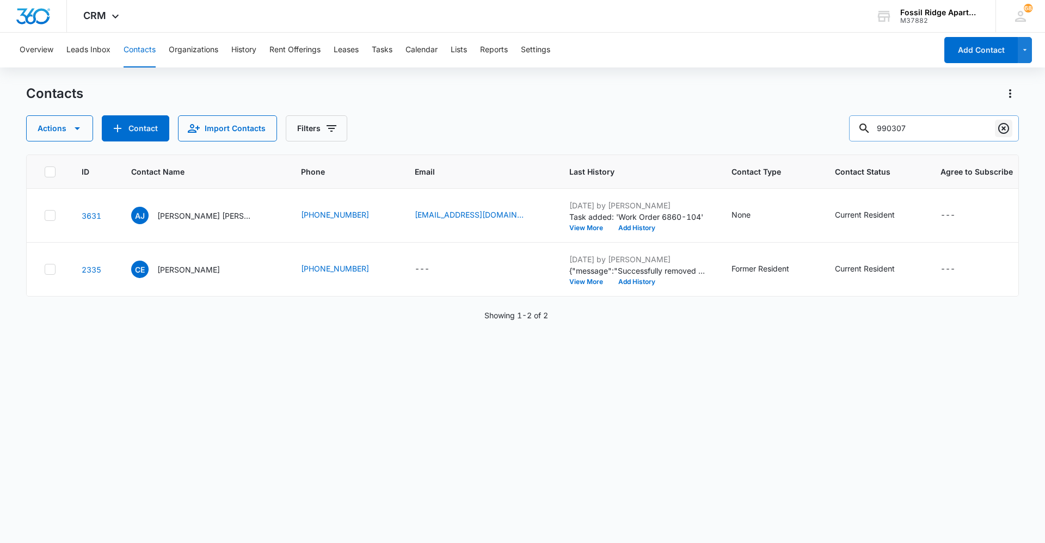
click at [1003, 122] on icon "Clear" at bounding box center [1003, 128] width 13 height 13
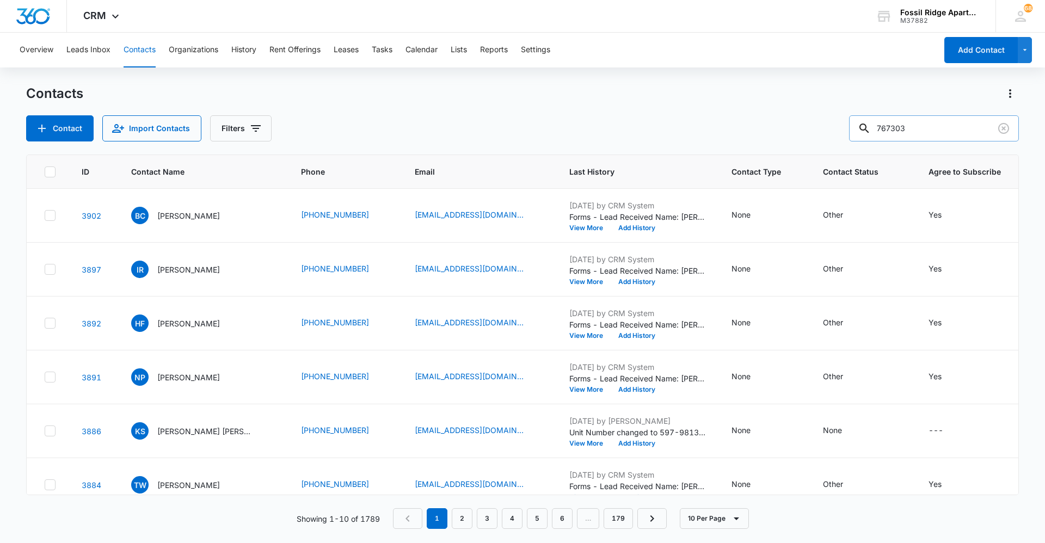
type input "767303"
